Goal: Find specific page/section: Find specific page/section

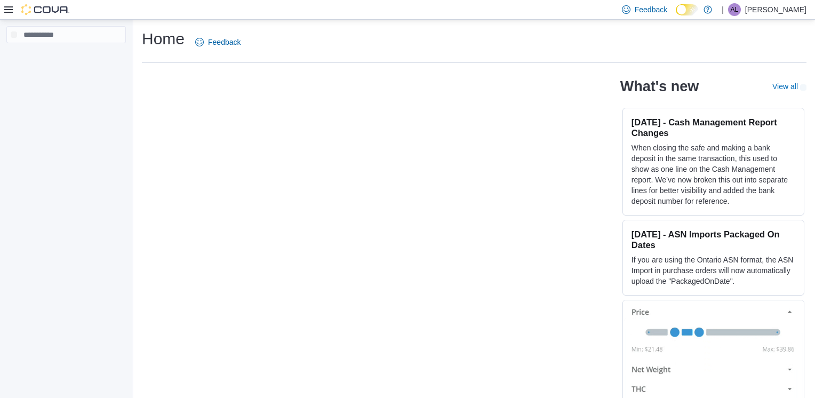
drag, startPoint x: 144, startPoint y: 33, endPoint x: 156, endPoint y: 36, distance: 12.6
click at [156, 36] on h1 "Home" at bounding box center [163, 38] width 43 height 21
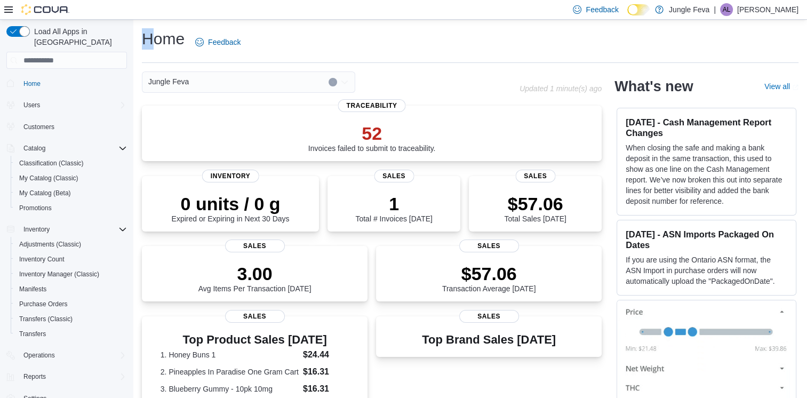
click at [148, 35] on h1 "Home" at bounding box center [163, 38] width 43 height 21
click at [28, 80] on span "Home" at bounding box center [31, 84] width 17 height 9
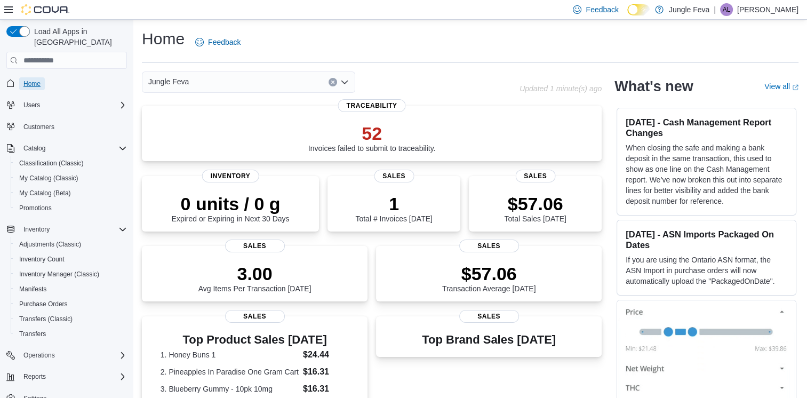
click at [27, 80] on span "Home" at bounding box center [31, 84] width 17 height 9
click at [11, 76] on span "Home" at bounding box center [66, 82] width 121 height 13
click at [32, 9] on img at bounding box center [45, 9] width 48 height 11
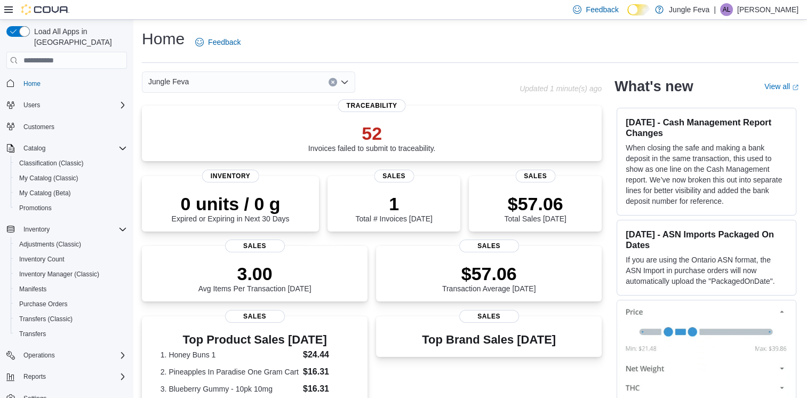
click at [32, 9] on img at bounding box center [45, 9] width 48 height 11
